Goal: Transaction & Acquisition: Purchase product/service

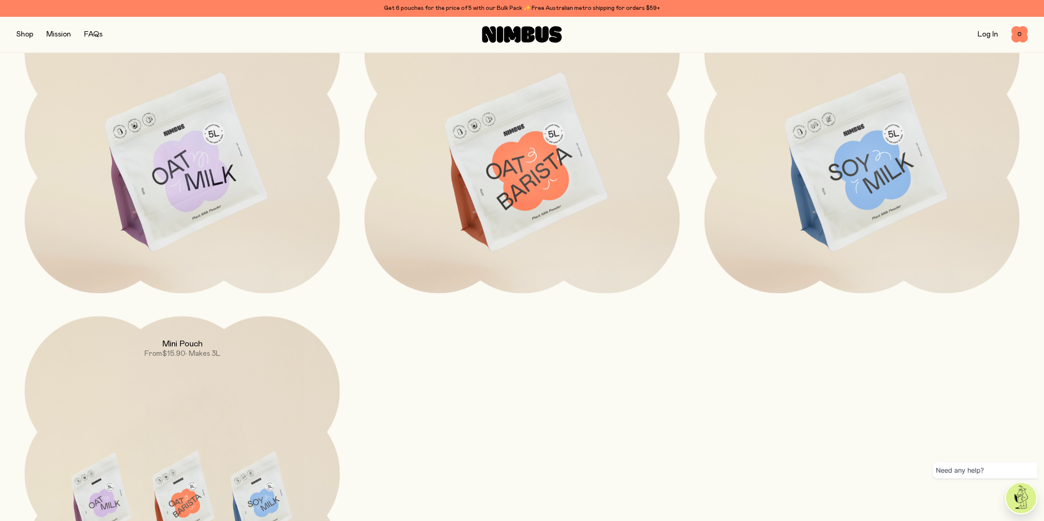
scroll to position [1026, 0]
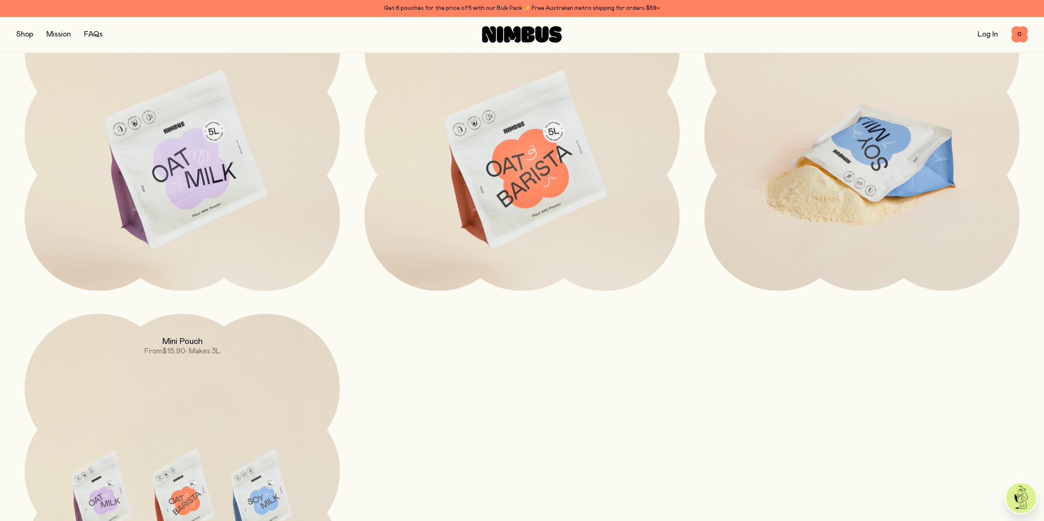
click at [874, 188] on img at bounding box center [861, 161] width 315 height 370
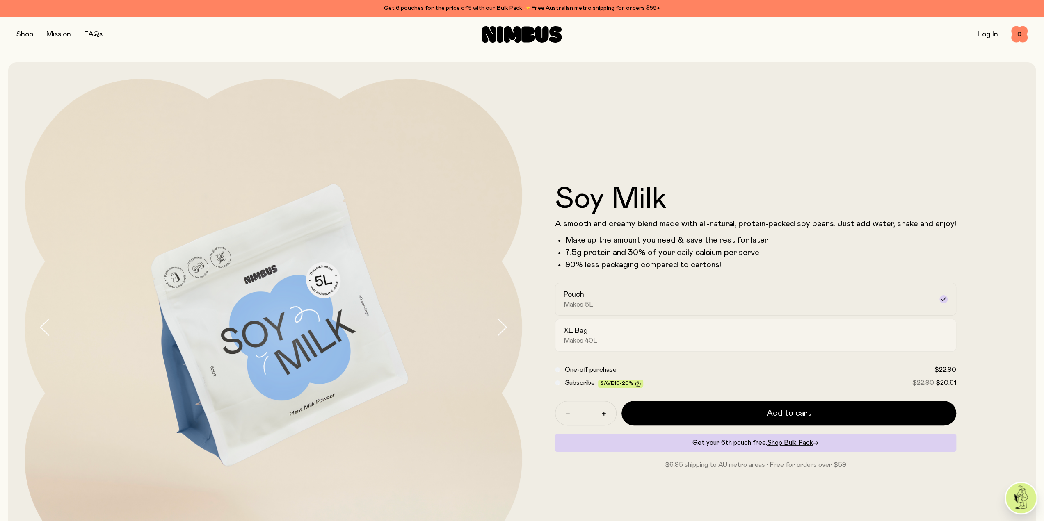
click at [674, 337] on div "XL Bag Makes 40L" at bounding box center [748, 335] width 369 height 19
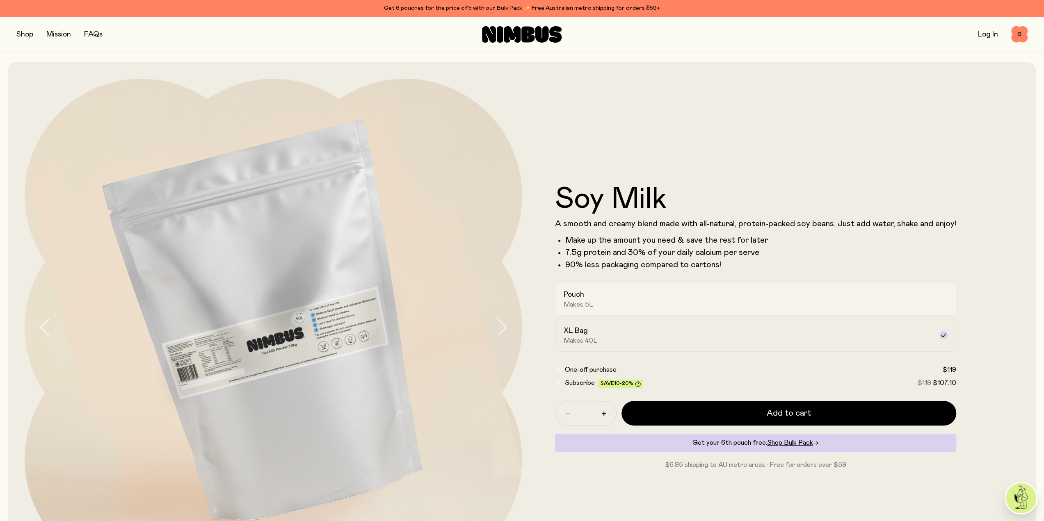
click at [659, 298] on div "Pouch Makes 5L" at bounding box center [748, 299] width 369 height 19
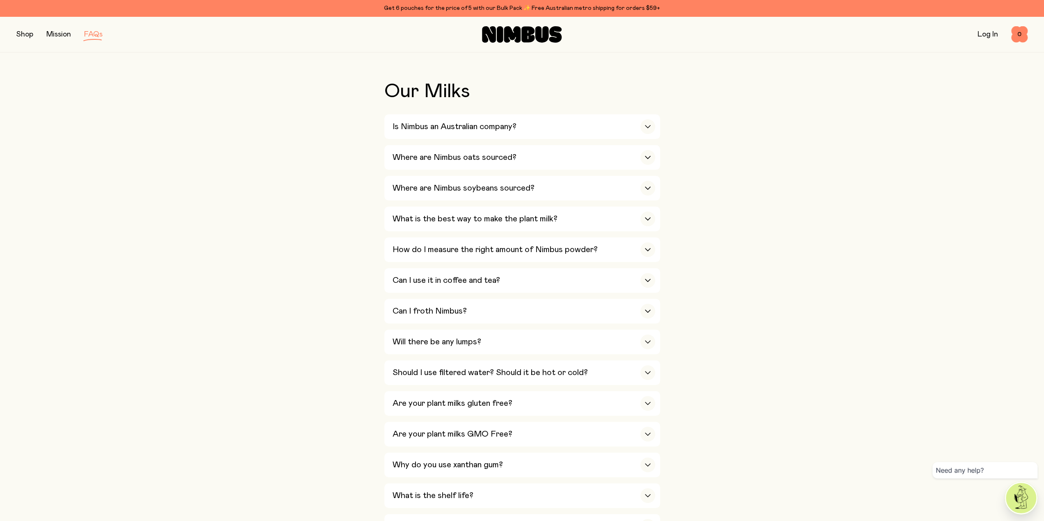
scroll to position [164, 0]
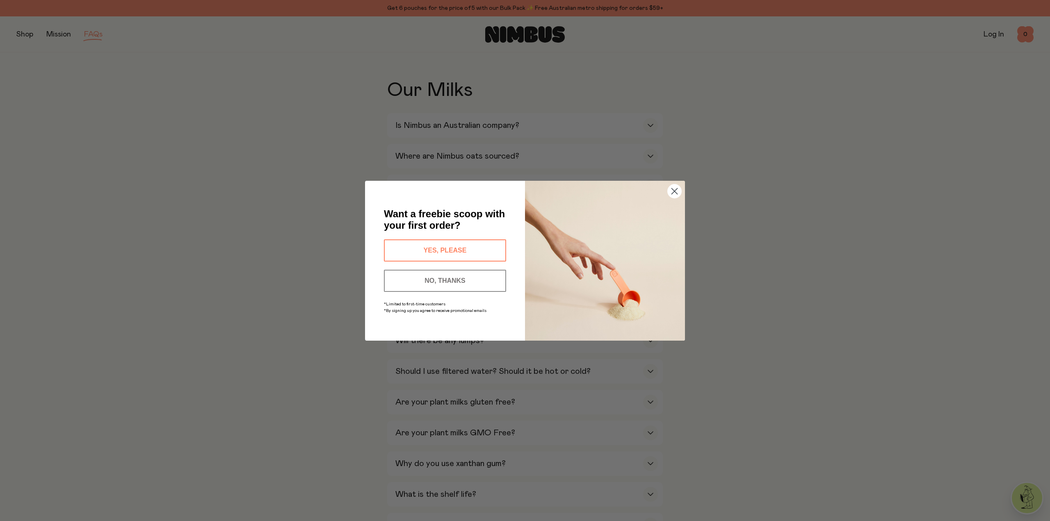
click at [681, 187] on icon "Close dialog" at bounding box center [674, 191] width 14 height 14
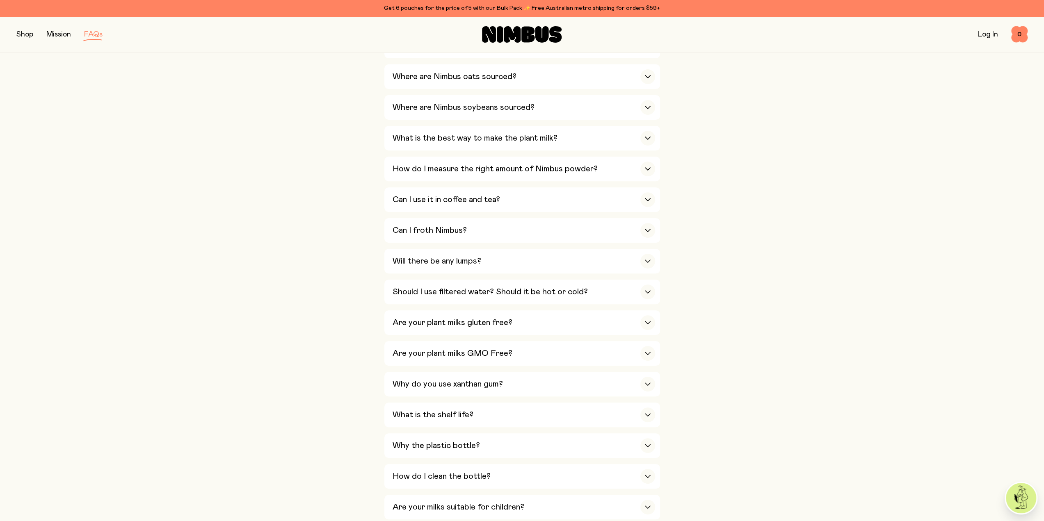
scroll to position [246, 0]
click at [647, 199] on div "button" at bounding box center [647, 197] width 15 height 15
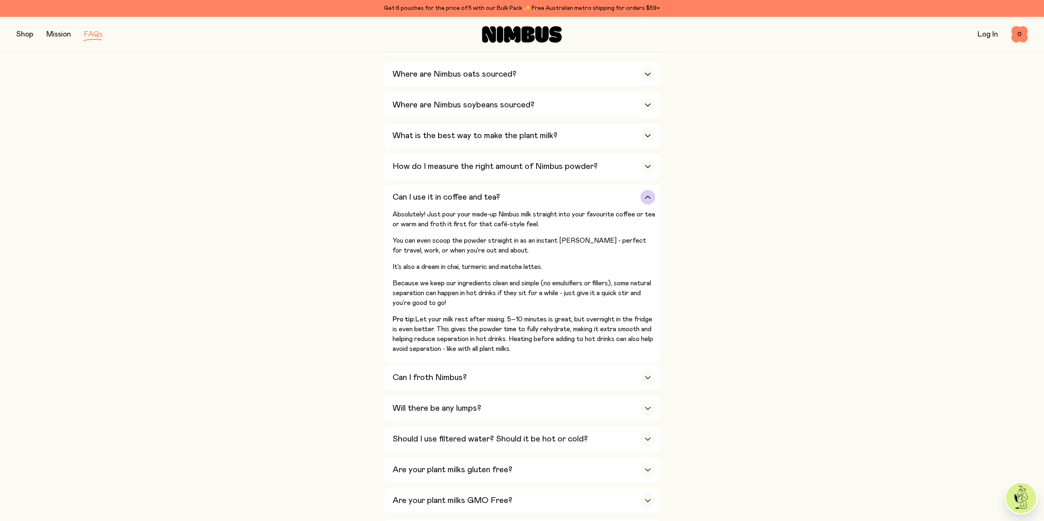
click at [647, 199] on div "button" at bounding box center [647, 197] width 15 height 15
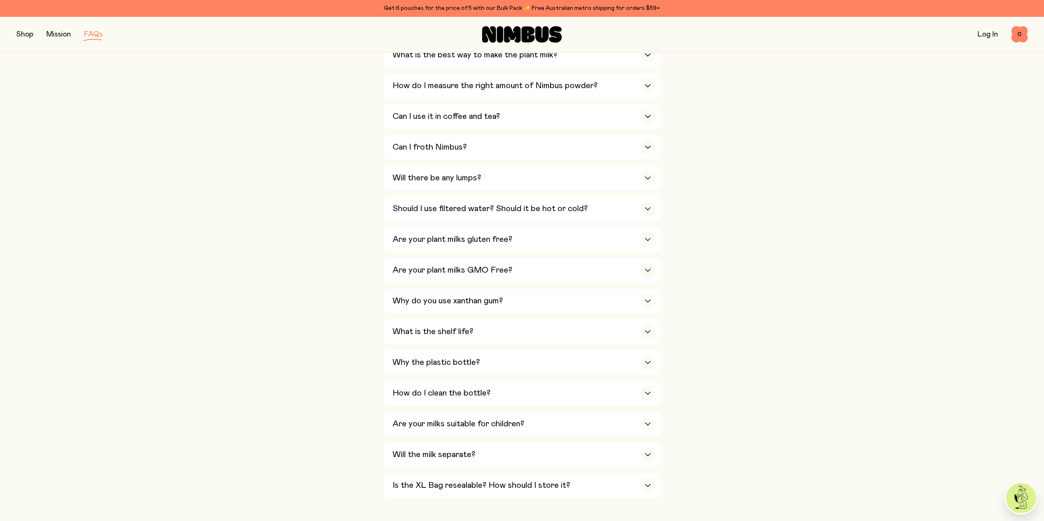
scroll to position [328, 0]
click at [651, 146] on div "button" at bounding box center [647, 146] width 15 height 15
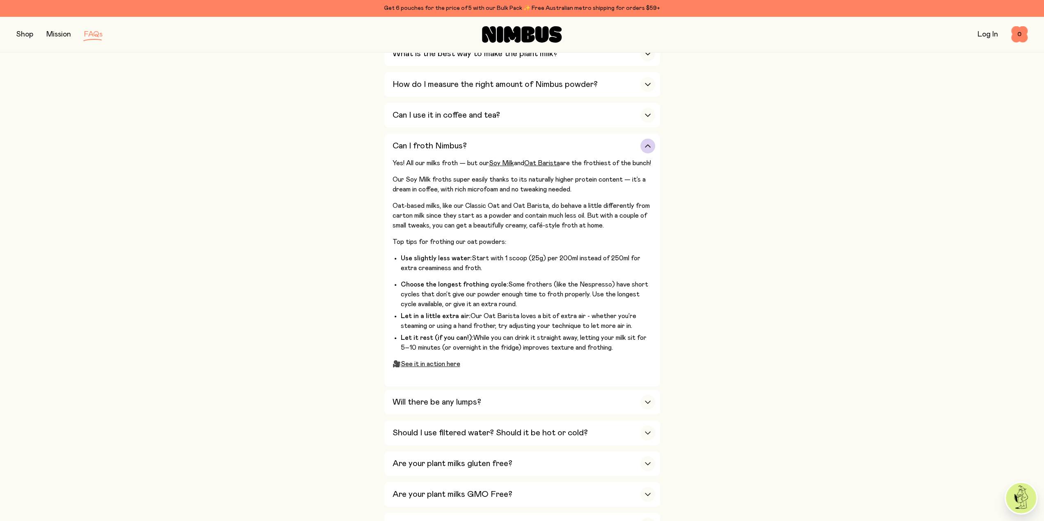
click at [651, 146] on div "button" at bounding box center [647, 146] width 15 height 15
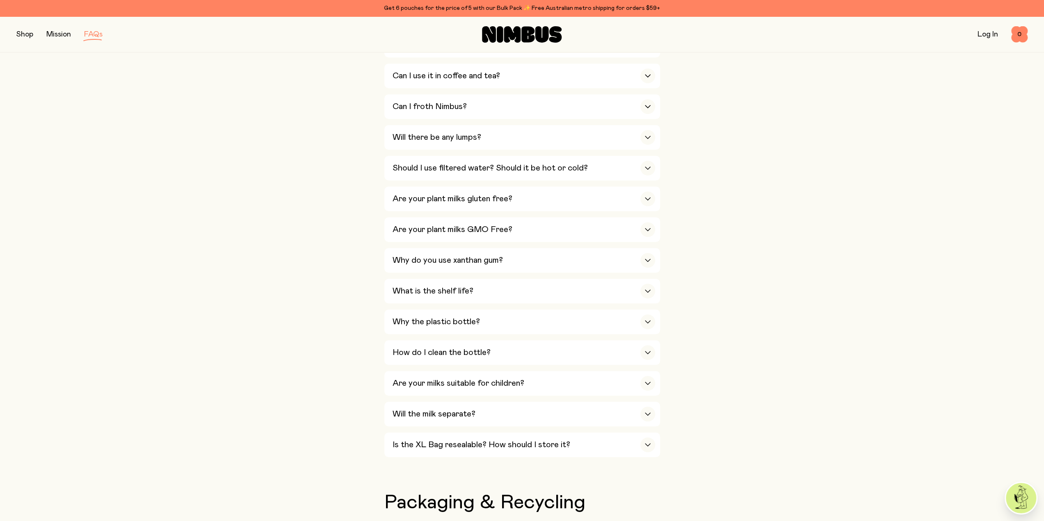
scroll to position [369, 0]
click at [652, 162] on div "button" at bounding box center [647, 166] width 15 height 15
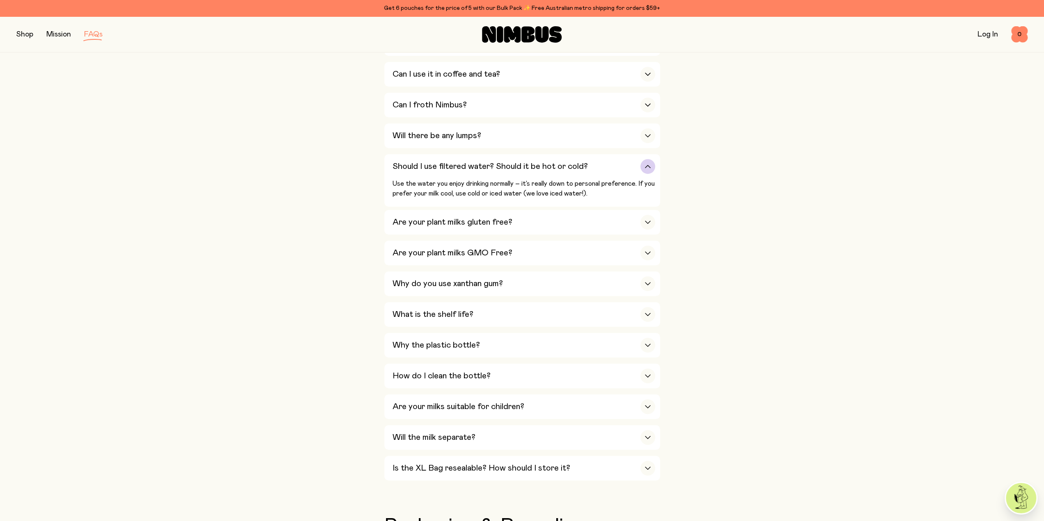
click at [652, 162] on div "button" at bounding box center [647, 166] width 15 height 15
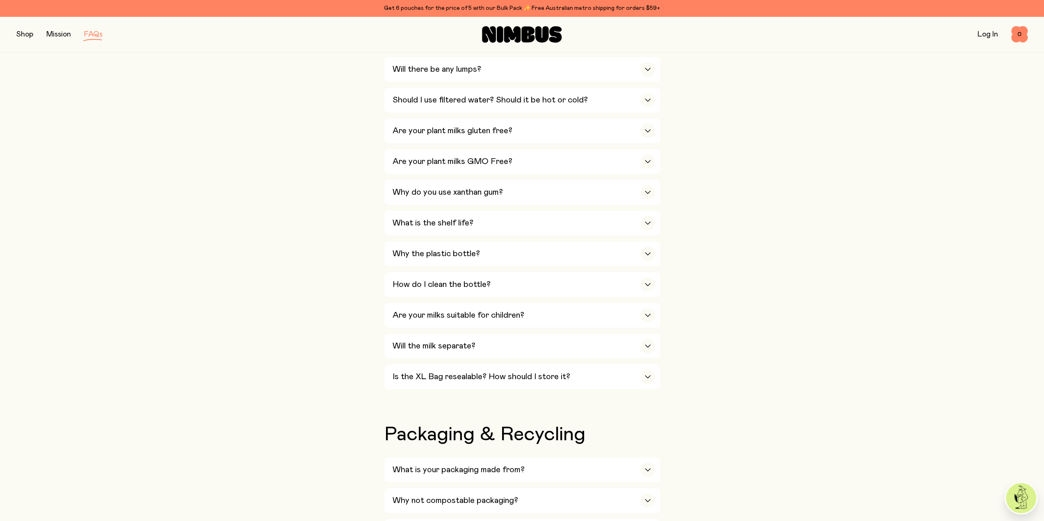
scroll to position [451, 0]
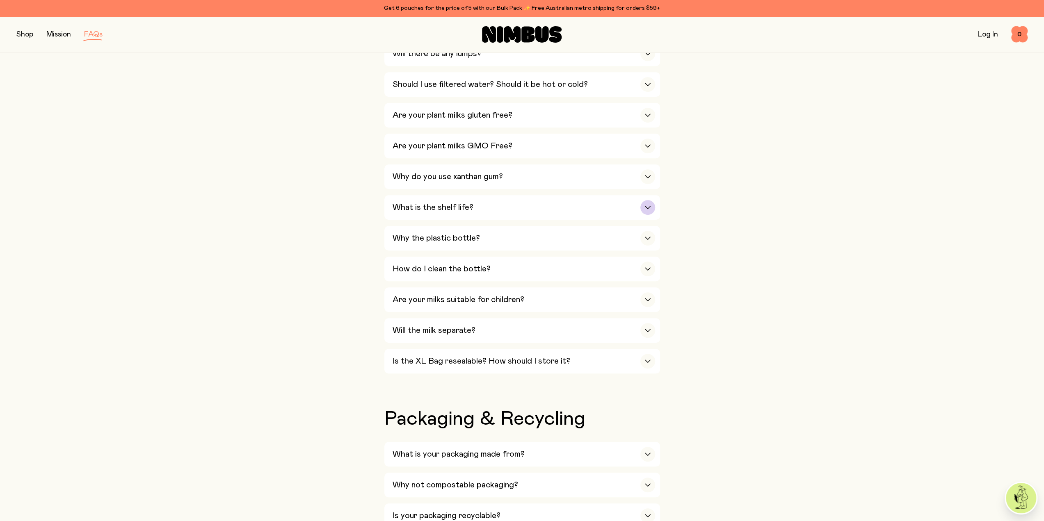
click at [646, 200] on div "button" at bounding box center [647, 207] width 15 height 15
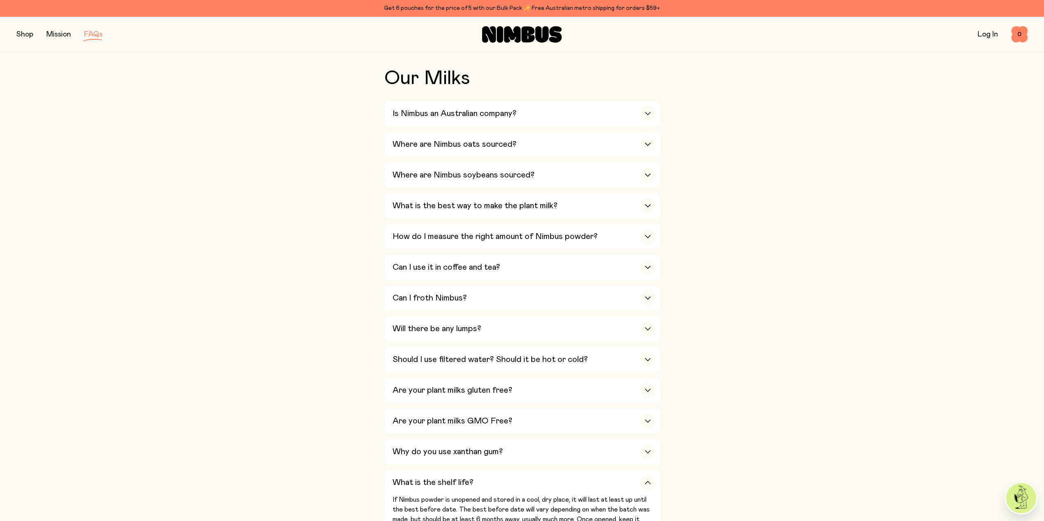
scroll to position [0, 0]
